Goal: Information Seeking & Learning: Understand process/instructions

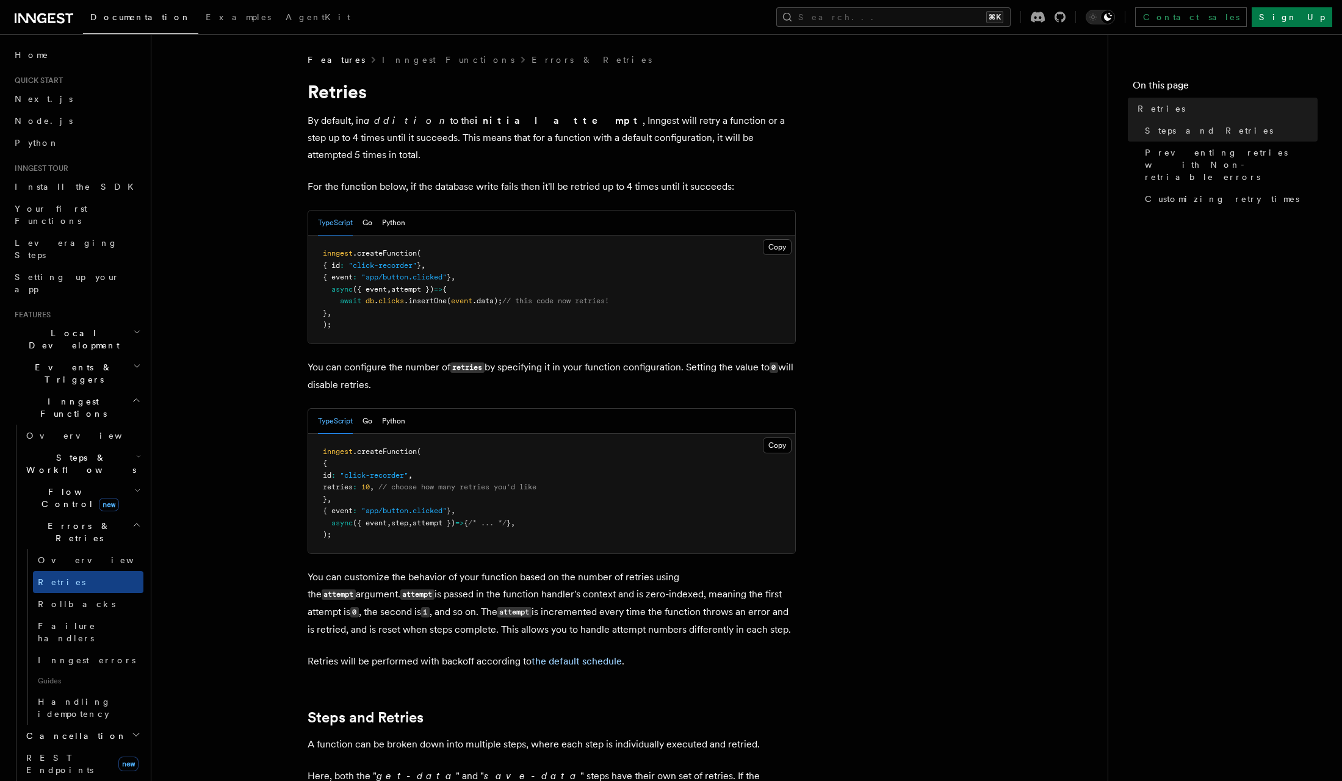
click at [475, 115] on strong "initial attempt" at bounding box center [559, 121] width 168 height 12
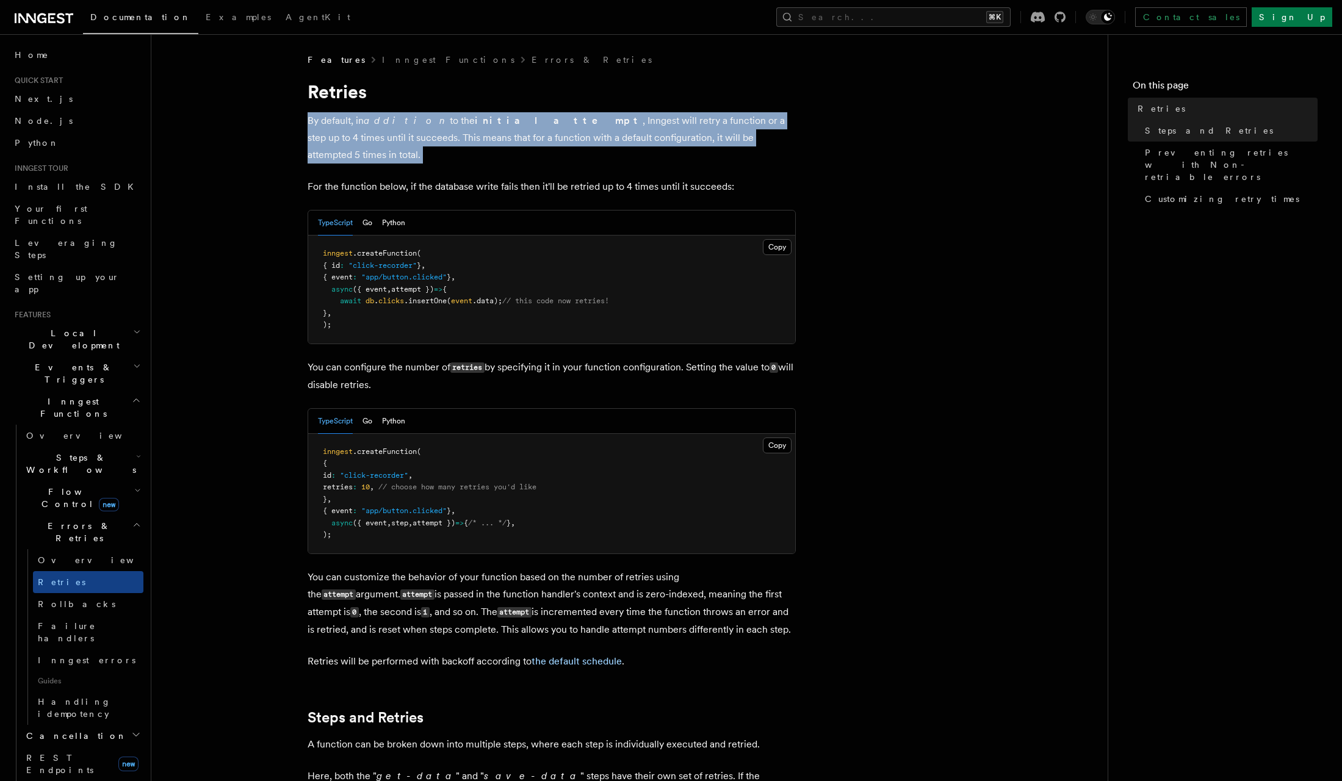
click at [475, 115] on strong "initial attempt" at bounding box center [559, 121] width 168 height 12
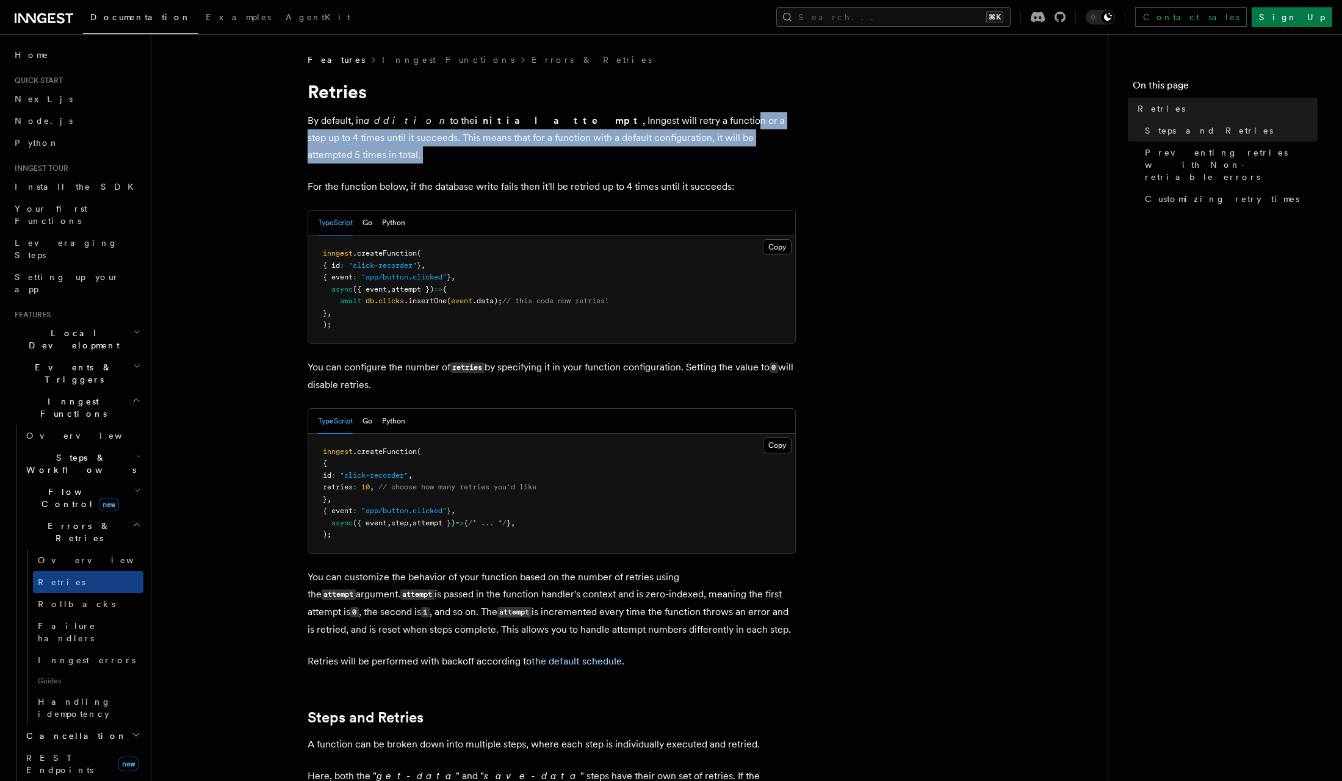
click at [611, 125] on p "By default, in addition to the initial attempt , Inngest will retry a function …" at bounding box center [552, 137] width 488 height 51
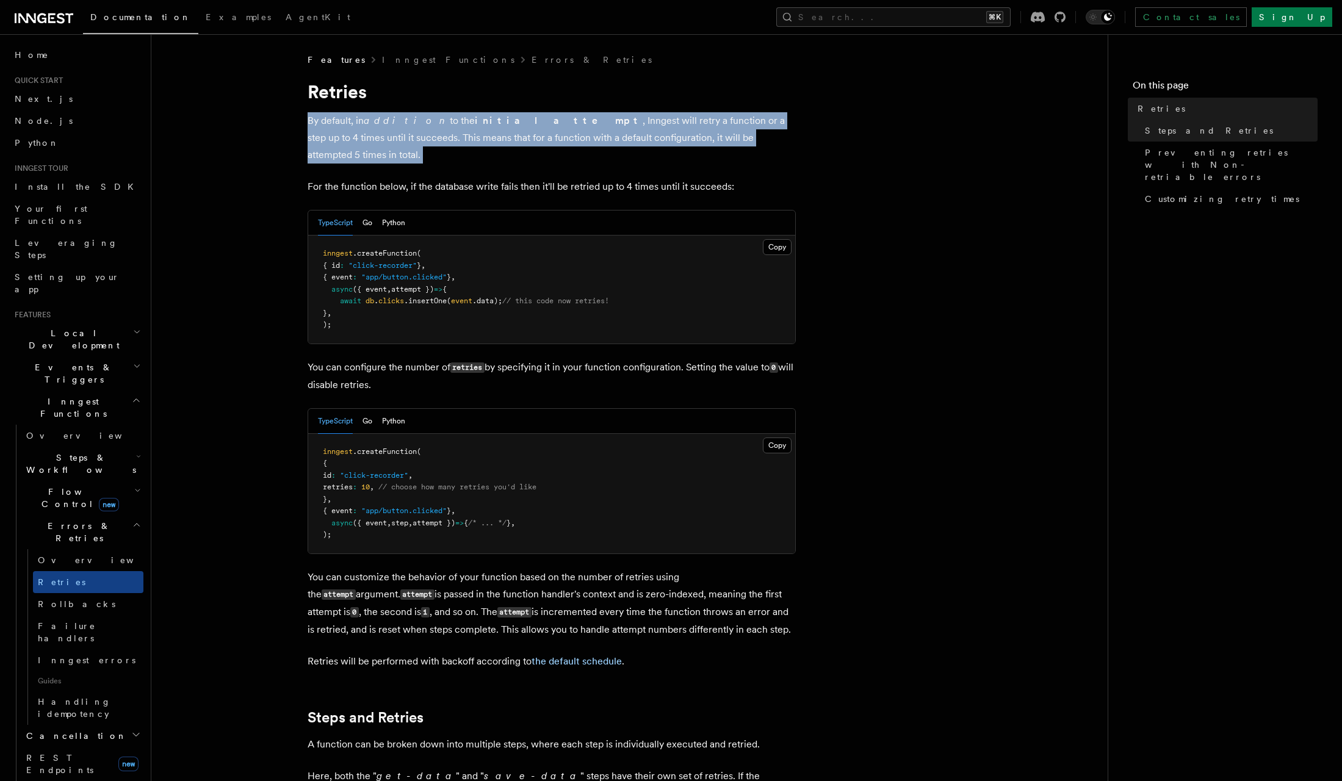
drag, startPoint x: 747, startPoint y: 135, endPoint x: 347, endPoint y: 118, distance: 400.0
click at [347, 118] on p "By default, in addition to the initial attempt , Inngest will retry a function …" at bounding box center [552, 137] width 488 height 51
click at [348, 118] on p "By default, in addition to the initial attempt , Inngest will retry a function …" at bounding box center [552, 137] width 488 height 51
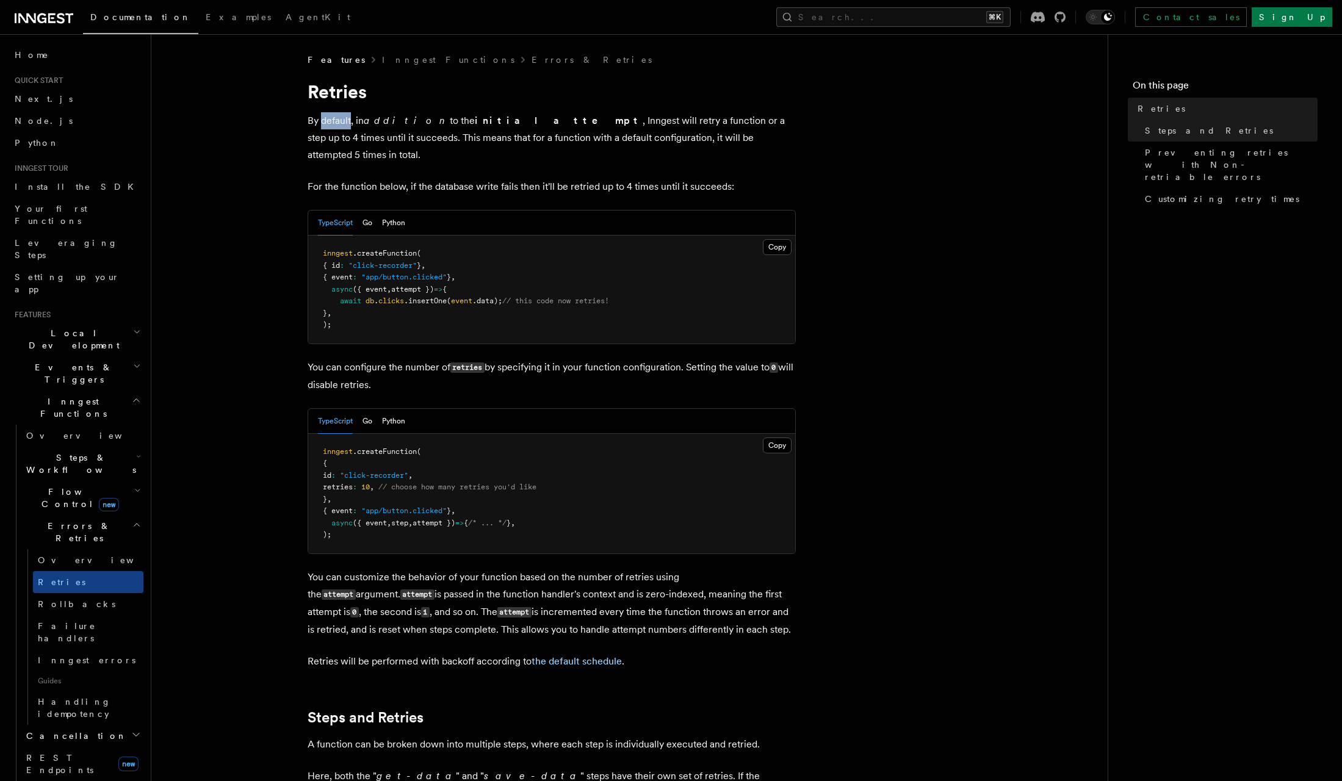
click at [348, 118] on p "By default, in addition to the initial attempt , Inngest will retry a function …" at bounding box center [552, 137] width 488 height 51
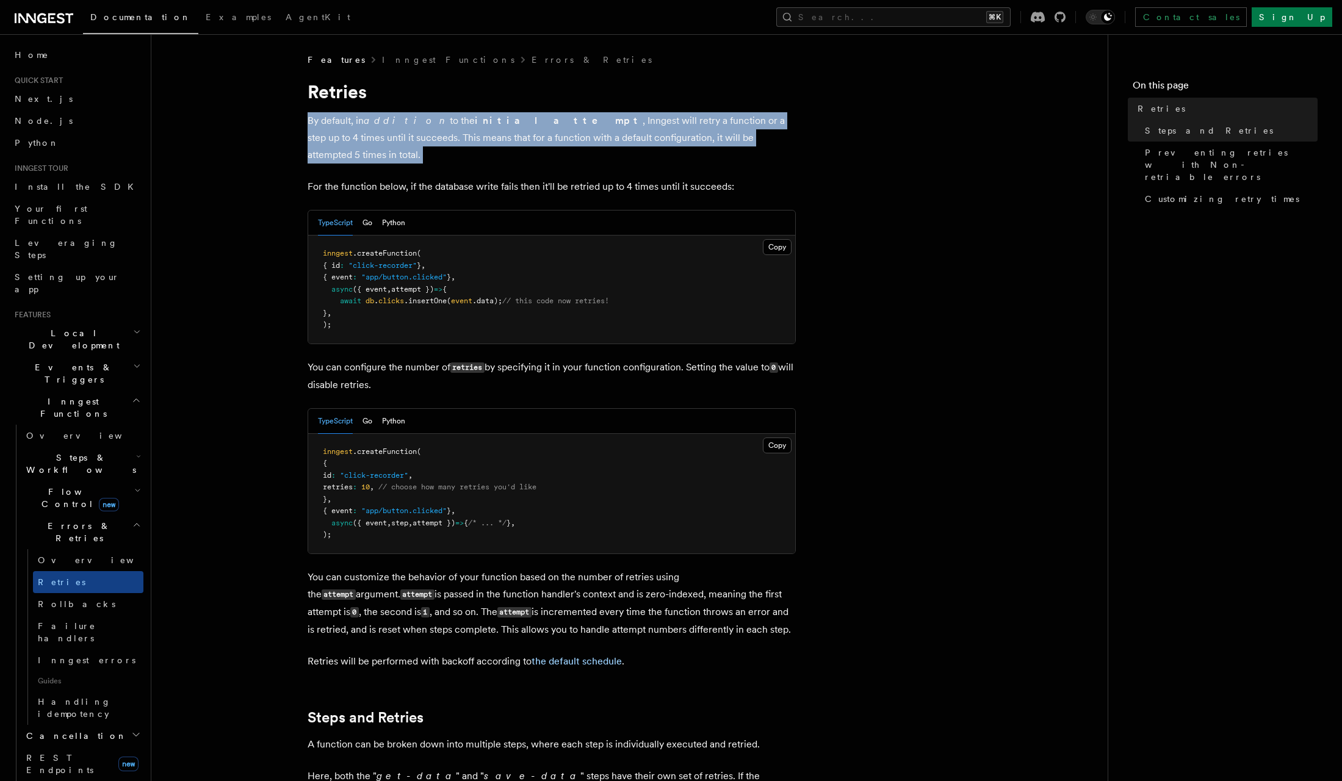
click at [348, 118] on p "By default, in addition to the initial attempt , Inngest will retry a function …" at bounding box center [552, 137] width 488 height 51
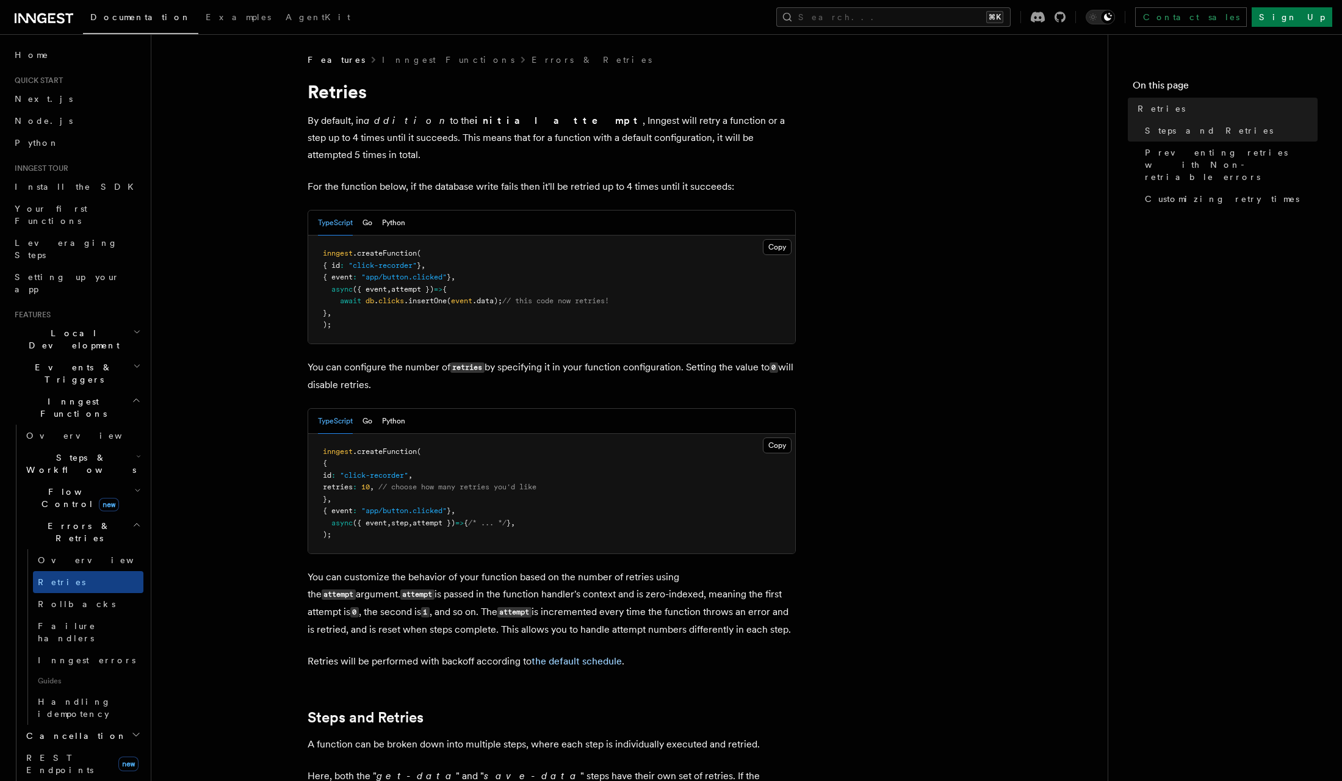
drag, startPoint x: 424, startPoint y: 120, endPoint x: 490, endPoint y: 123, distance: 66.0
click at [424, 120] on p "By default, in addition to the initial attempt , Inngest will retry a function …" at bounding box center [552, 137] width 488 height 51
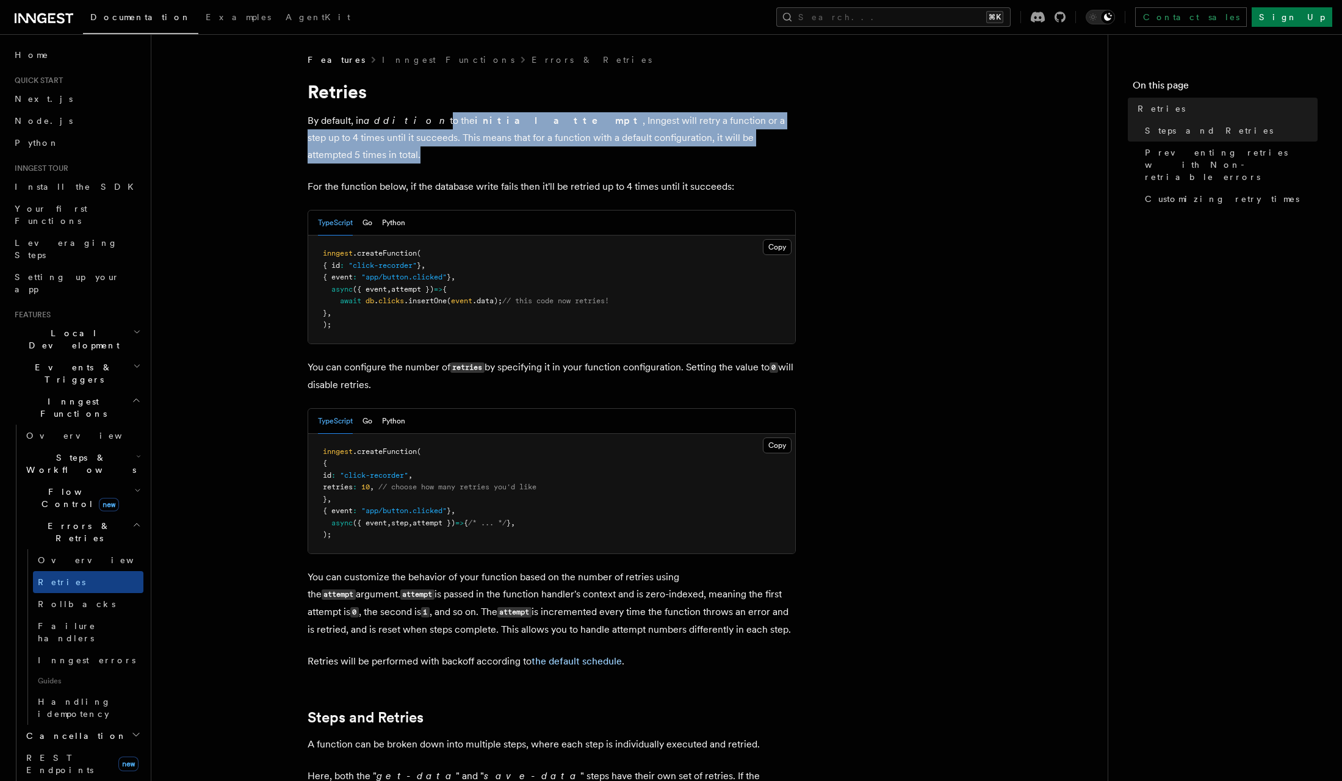
drag, startPoint x: 766, startPoint y: 137, endPoint x: 404, endPoint y: 122, distance: 362.1
click at [404, 122] on p "By default, in addition to the initial attempt , Inngest will retry a function …" at bounding box center [552, 137] width 488 height 51
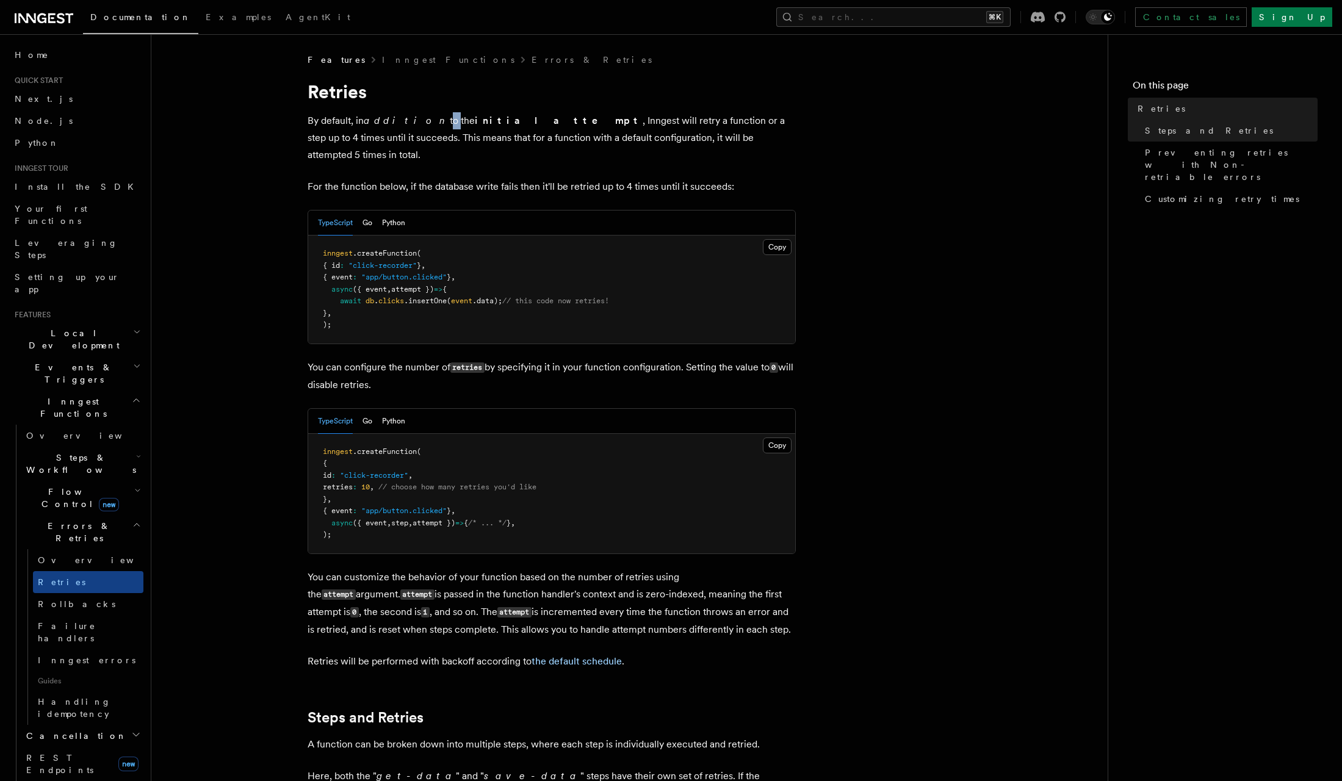
click at [404, 122] on p "By default, in addition to the initial attempt , Inngest will retry a function …" at bounding box center [552, 137] width 488 height 51
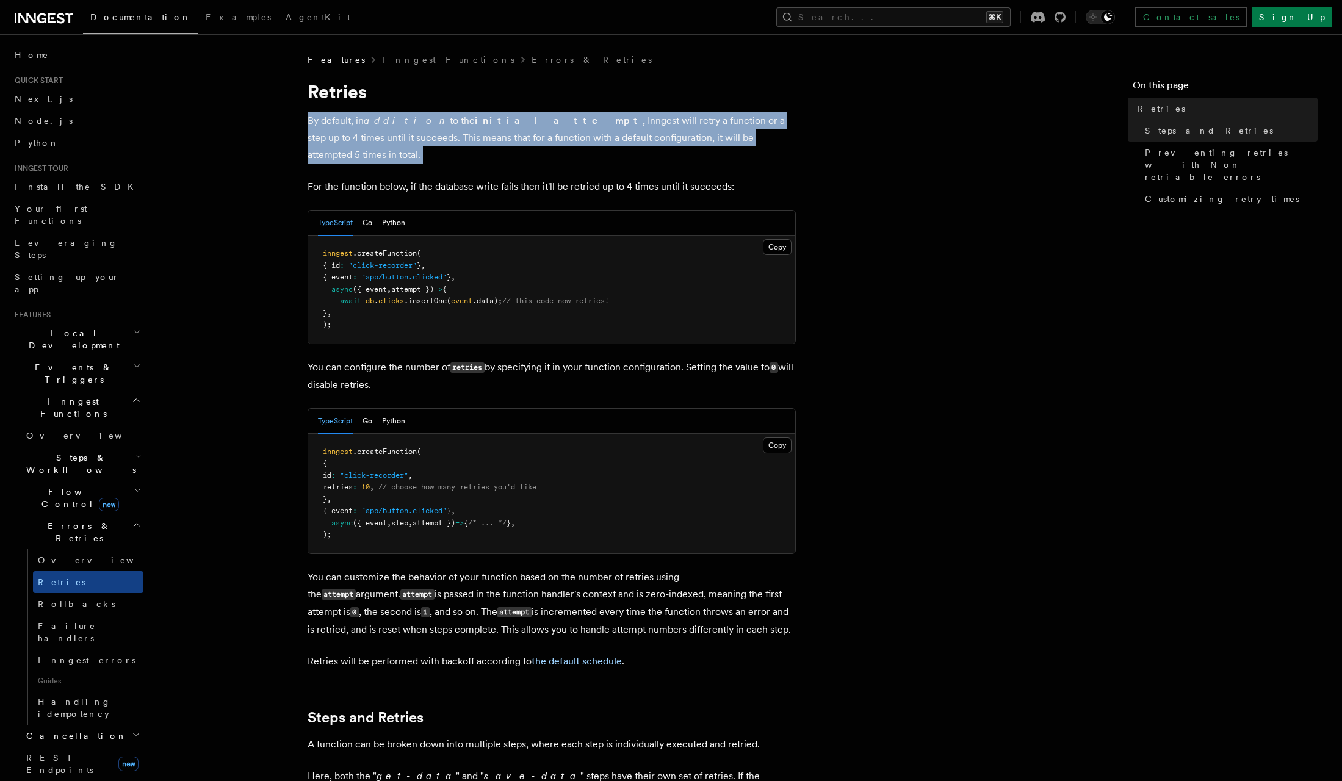
drag, startPoint x: 404, startPoint y: 122, endPoint x: 412, endPoint y: 121, distance: 8.0
click at [404, 122] on p "By default, in addition to the initial attempt , Inngest will retry a function …" at bounding box center [552, 137] width 488 height 51
click at [475, 120] on strong "initial attempt" at bounding box center [559, 121] width 168 height 12
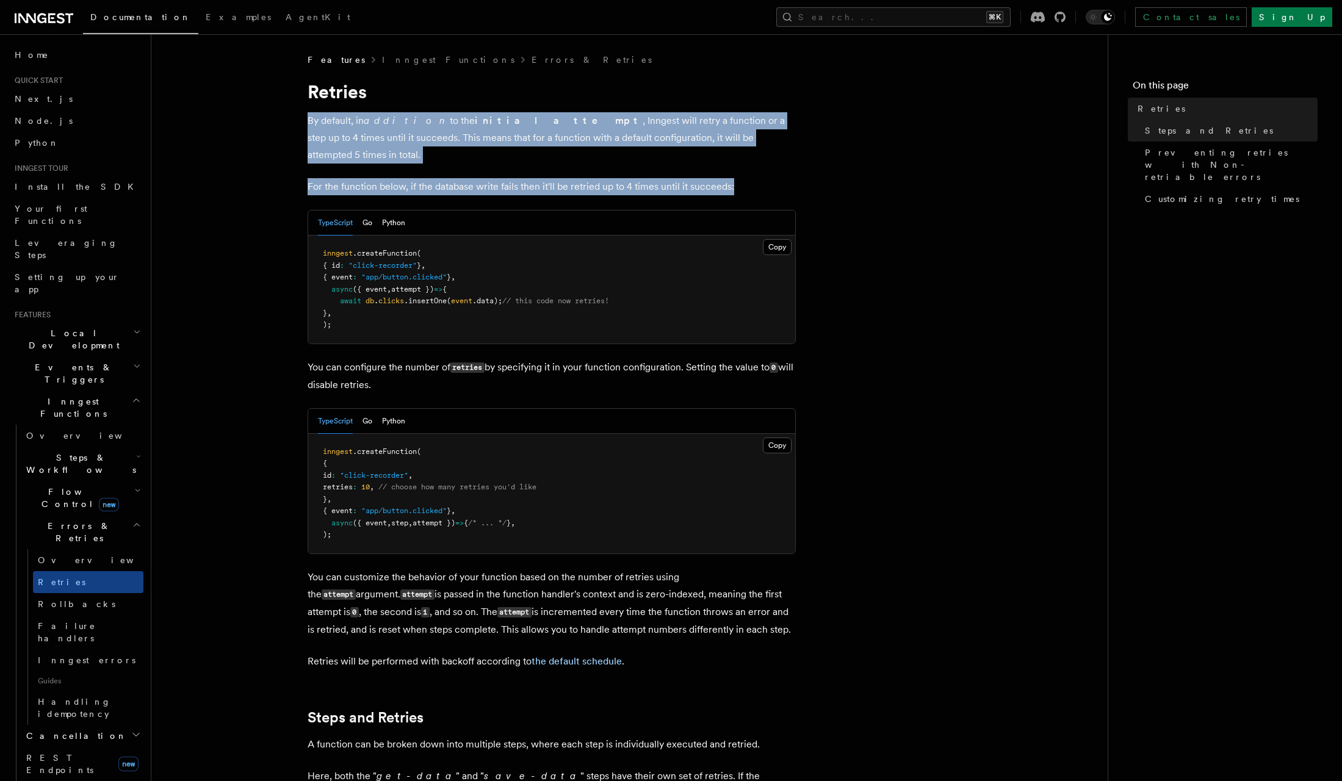
drag, startPoint x: 309, startPoint y: 122, endPoint x: 791, endPoint y: 168, distance: 483.6
click at [791, 178] on p "For the function below, if the database write fails then it'll be retried up to…" at bounding box center [552, 186] width 488 height 17
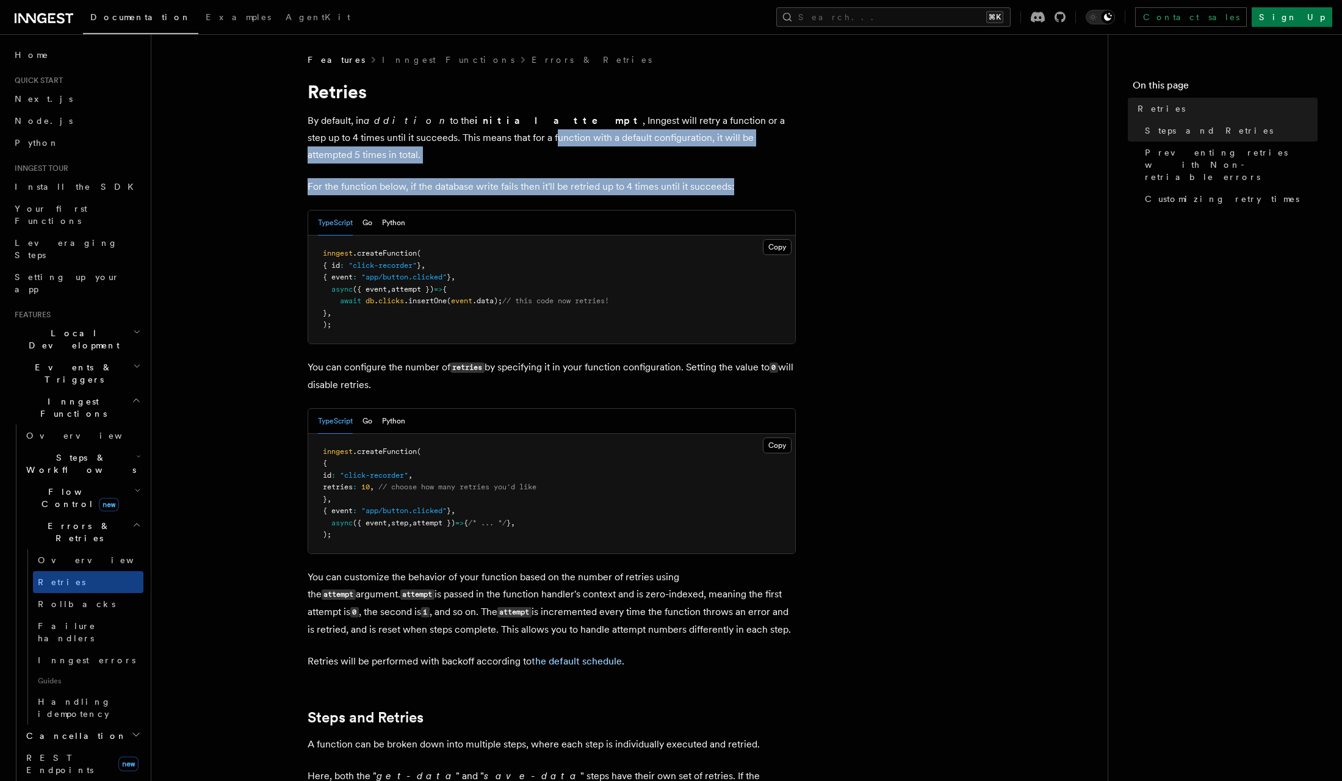
drag, startPoint x: 771, startPoint y: 165, endPoint x: 401, endPoint y: 133, distance: 371.7
click at [401, 133] on p "By default, in addition to the initial attempt , Inngest will retry a function …" at bounding box center [552, 137] width 488 height 51
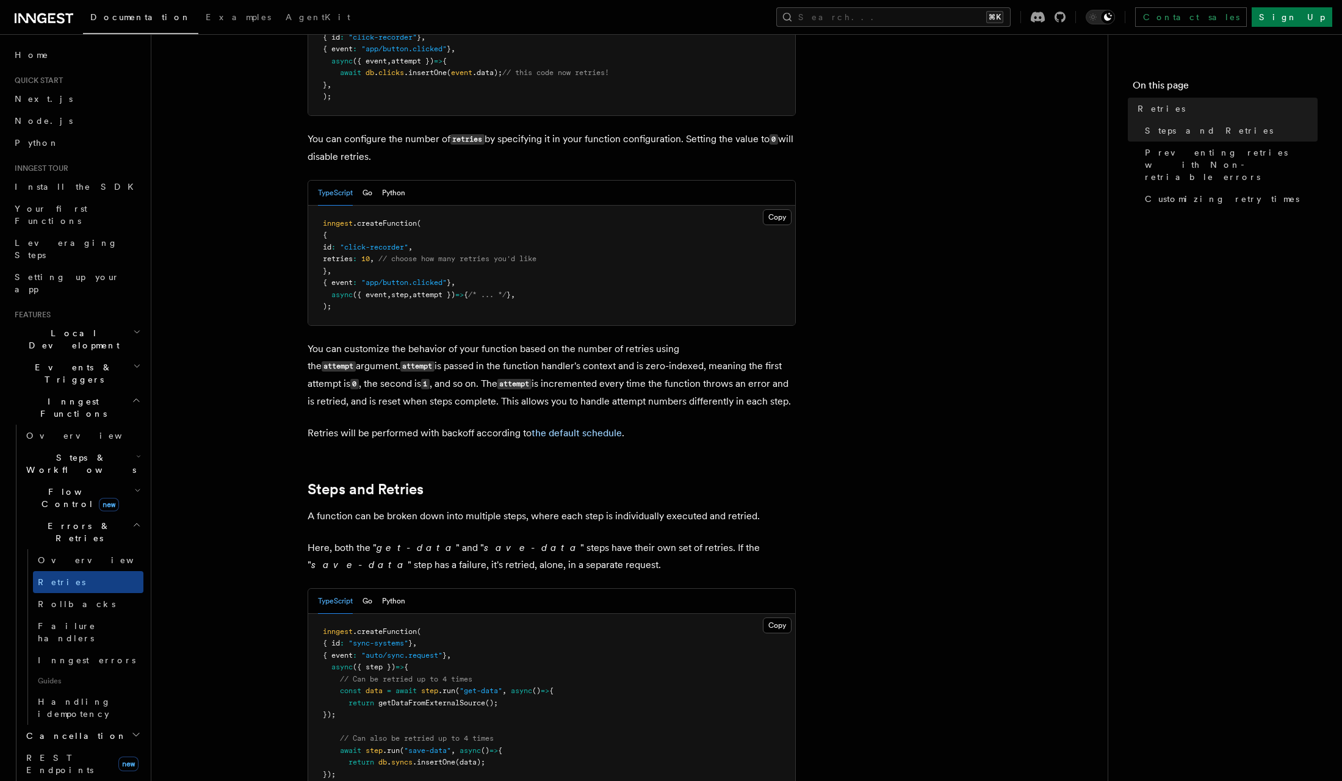
scroll to position [229, 0]
